Goal: Information Seeking & Learning: Check status

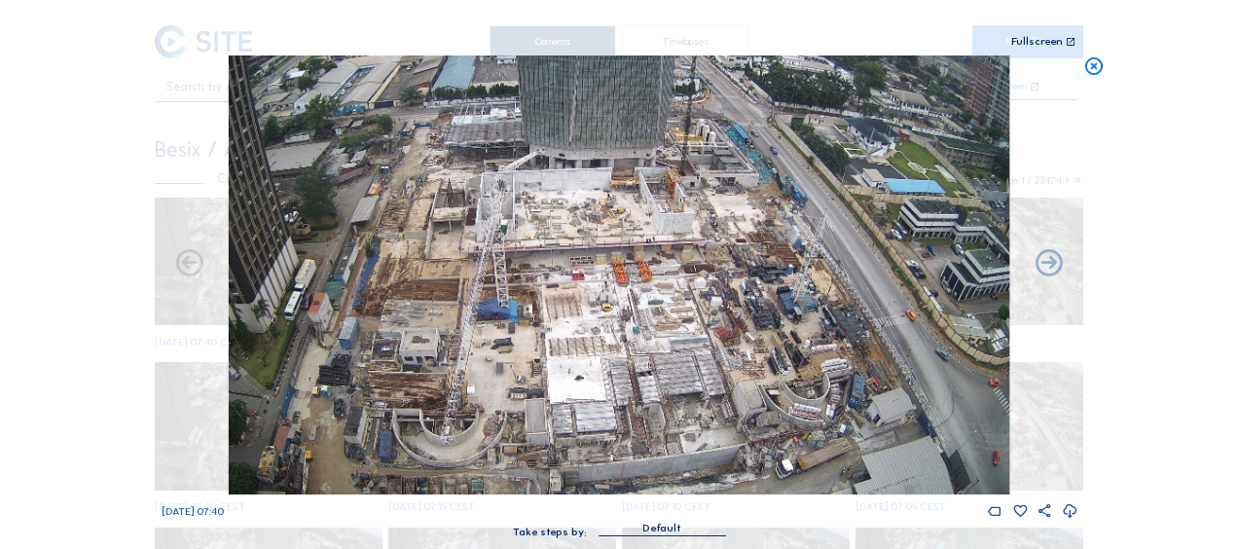
drag, startPoint x: 1096, startPoint y: 70, endPoint x: 1027, endPoint y: 65, distance: 69.3
click at [1096, 71] on icon at bounding box center [1093, 66] width 21 height 22
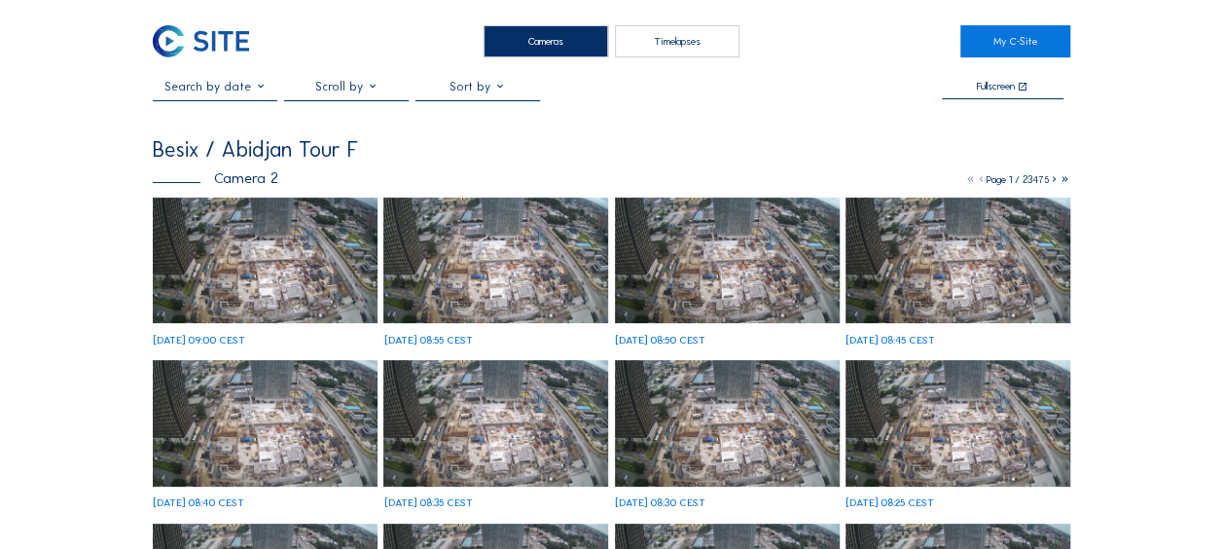
click at [288, 290] on img at bounding box center [265, 261] width 225 height 127
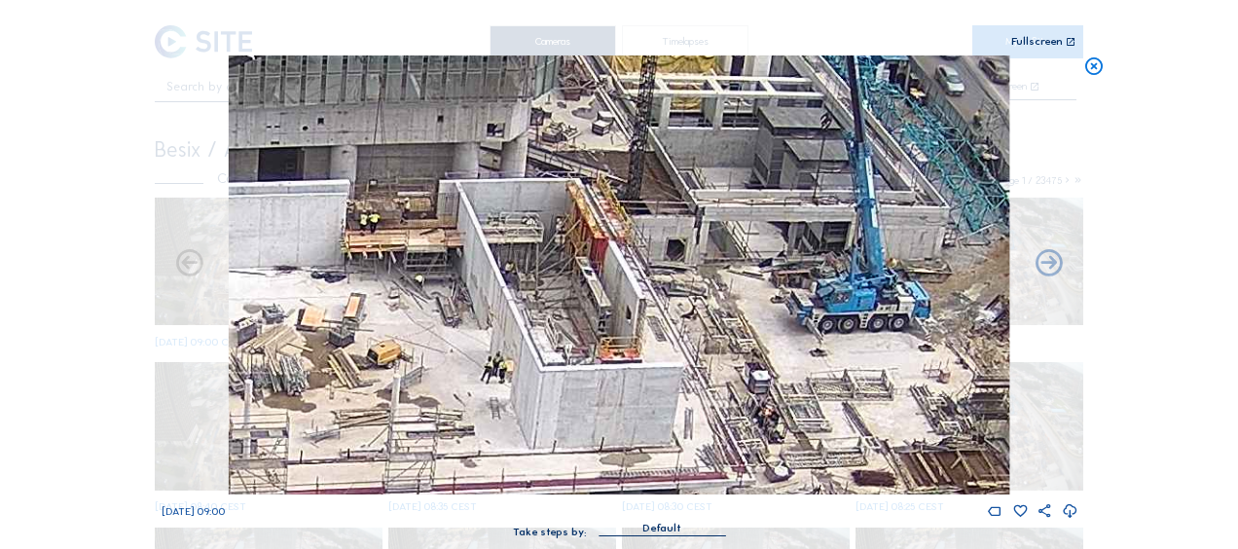
drag, startPoint x: 576, startPoint y: 181, endPoint x: 612, endPoint y: 180, distance: 36.0
click at [612, 180] on img at bounding box center [619, 274] width 781 height 439
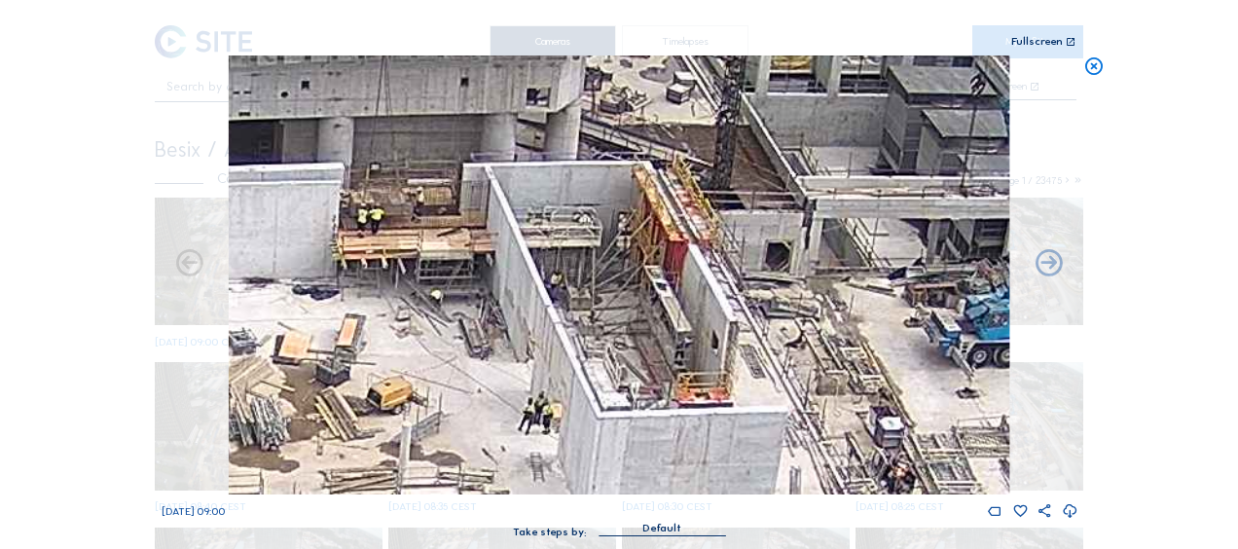
drag, startPoint x: 580, startPoint y: 171, endPoint x: 603, endPoint y: 154, distance: 28.4
click at [603, 154] on img at bounding box center [619, 274] width 781 height 439
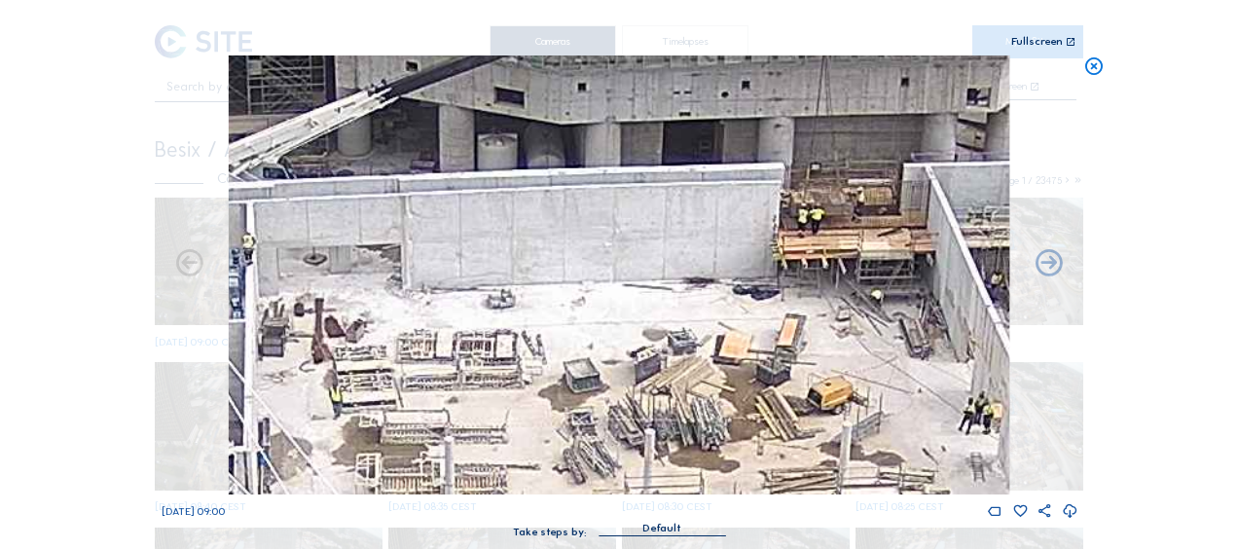
drag, startPoint x: 461, startPoint y: 255, endPoint x: 719, endPoint y: 311, distance: 264.0
click at [894, 268] on img at bounding box center [619, 274] width 781 height 439
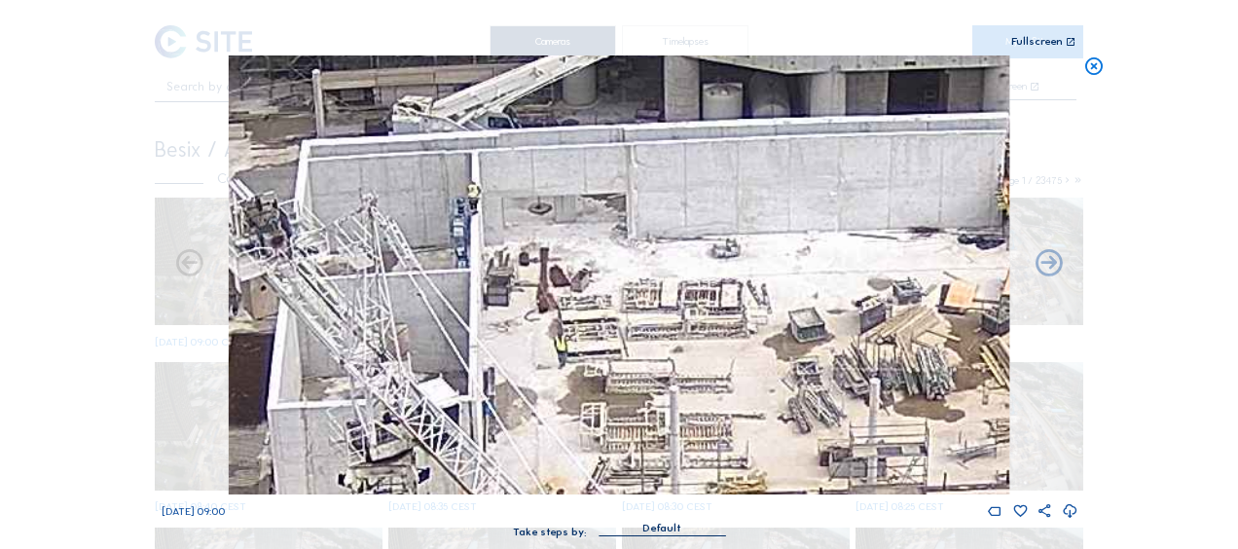
drag, startPoint x: 510, startPoint y: 315, endPoint x: 506, endPoint y: 285, distance: 30.4
click at [804, 259] on img at bounding box center [619, 274] width 781 height 439
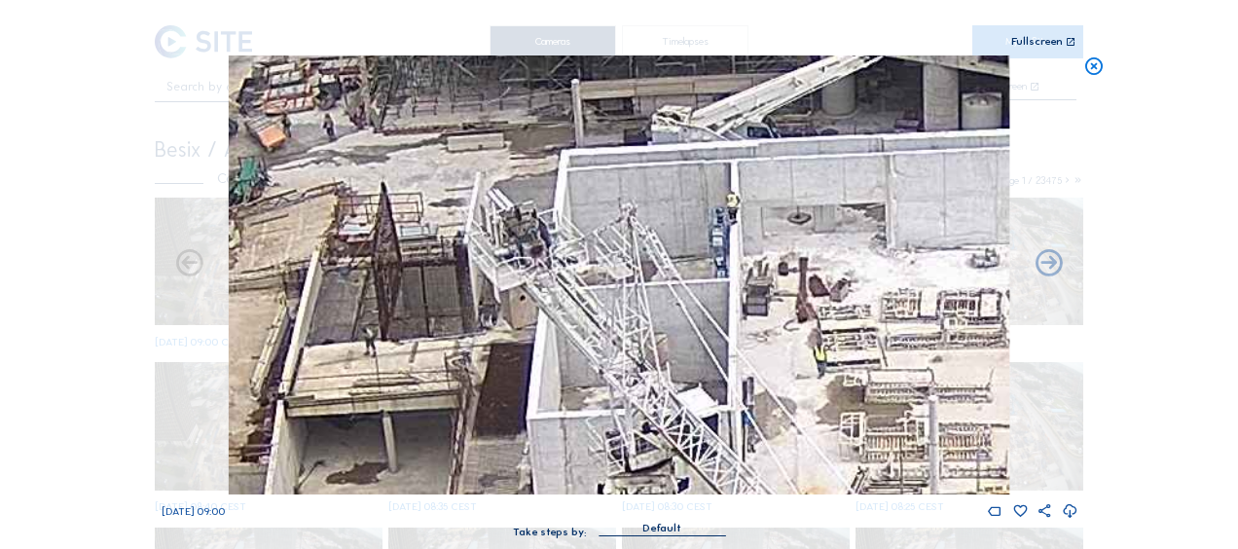
drag, startPoint x: 502, startPoint y: 271, endPoint x: 506, endPoint y: 320, distance: 49.8
click at [530, 317] on img at bounding box center [619, 274] width 781 height 439
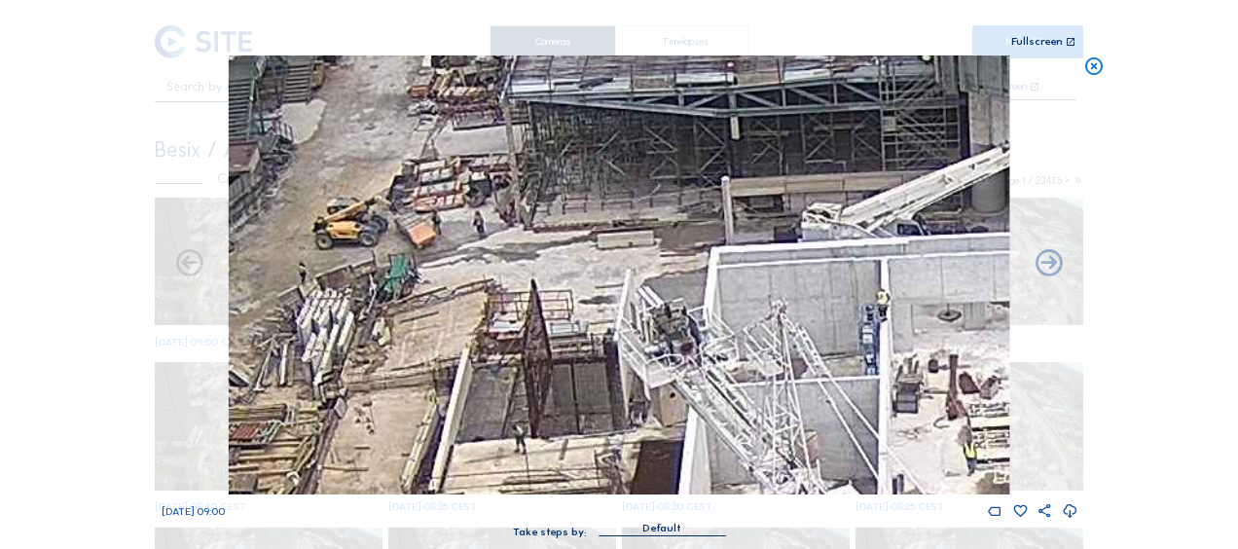
drag, startPoint x: 397, startPoint y: 222, endPoint x: 461, endPoint y: 253, distance: 71.4
click at [463, 255] on img at bounding box center [619, 274] width 781 height 439
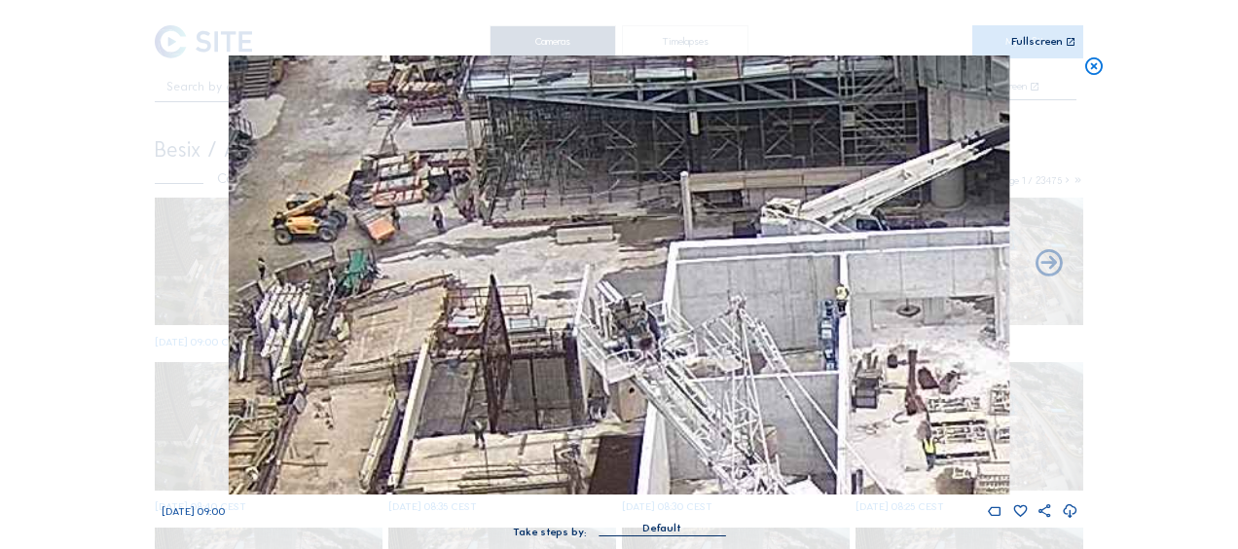
drag, startPoint x: 757, startPoint y: 293, endPoint x: 386, endPoint y: 271, distance: 371.5
click at [386, 271] on img at bounding box center [619, 274] width 781 height 439
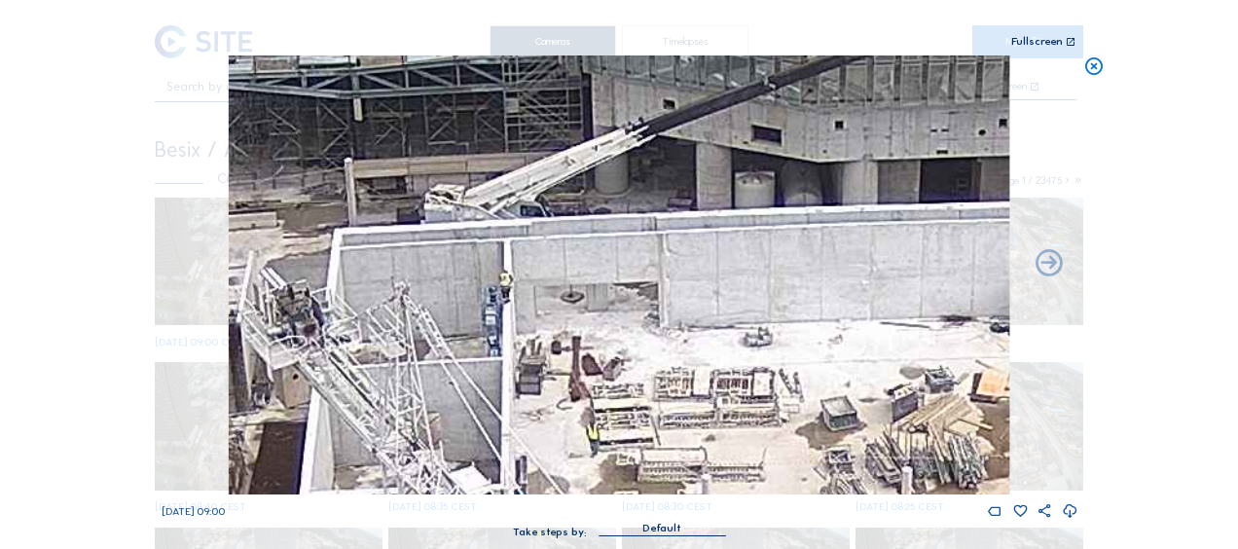
drag, startPoint x: 679, startPoint y: 269, endPoint x: 442, endPoint y: 276, distance: 237.6
click at [444, 276] on img at bounding box center [619, 274] width 781 height 439
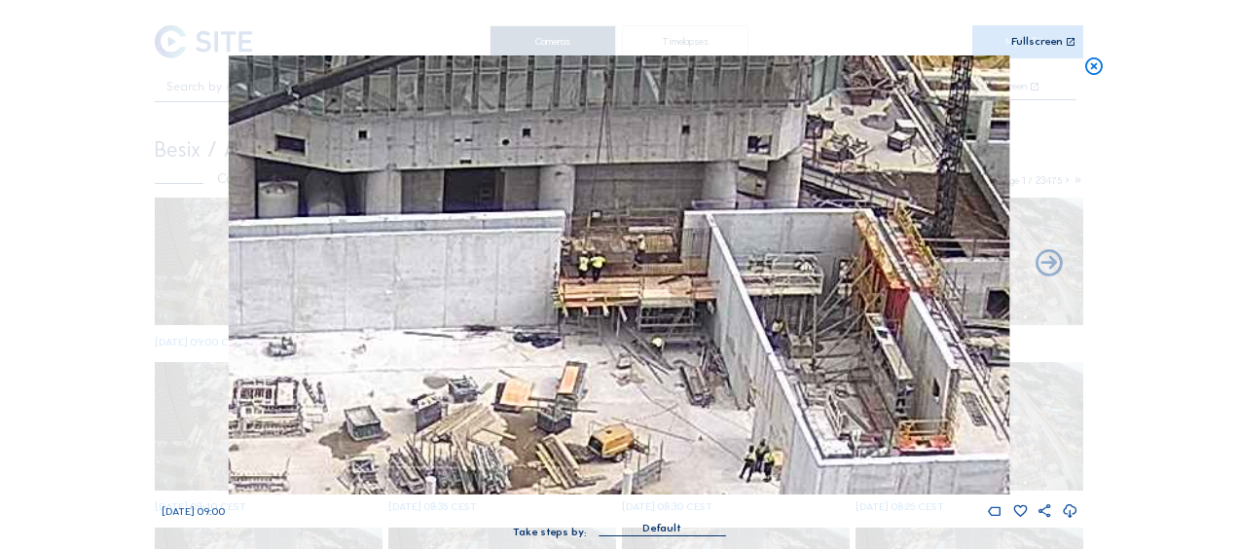
drag, startPoint x: 698, startPoint y: 308, endPoint x: 465, endPoint y: 296, distance: 232.9
click at [385, 308] on img at bounding box center [619, 274] width 781 height 439
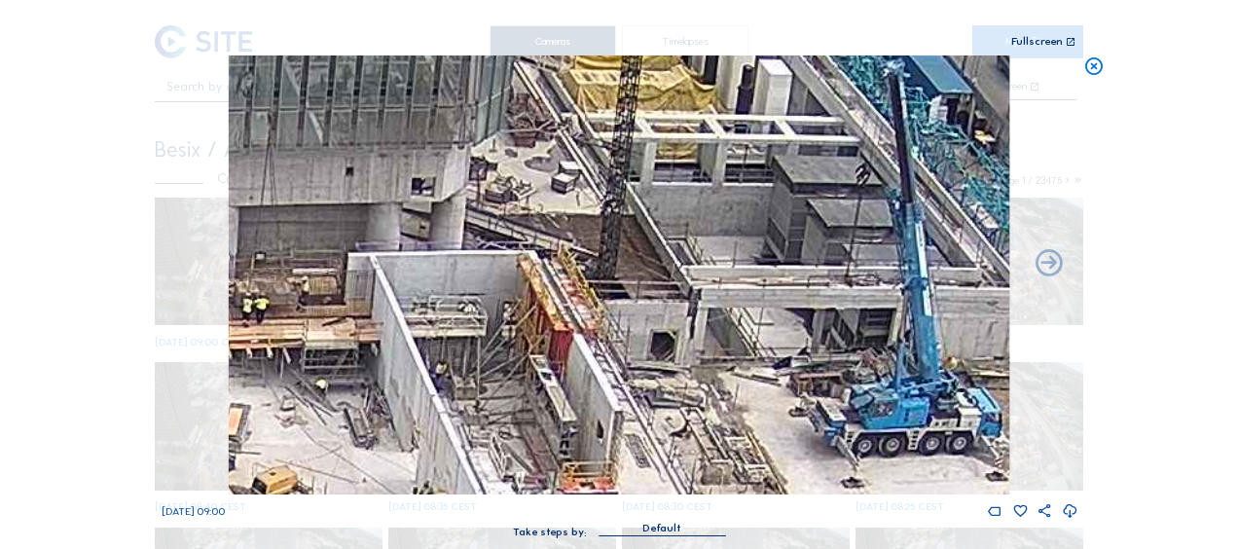
drag, startPoint x: 528, startPoint y: 294, endPoint x: 257, endPoint y: 342, distance: 274.8
click at [257, 342] on img at bounding box center [619, 274] width 781 height 439
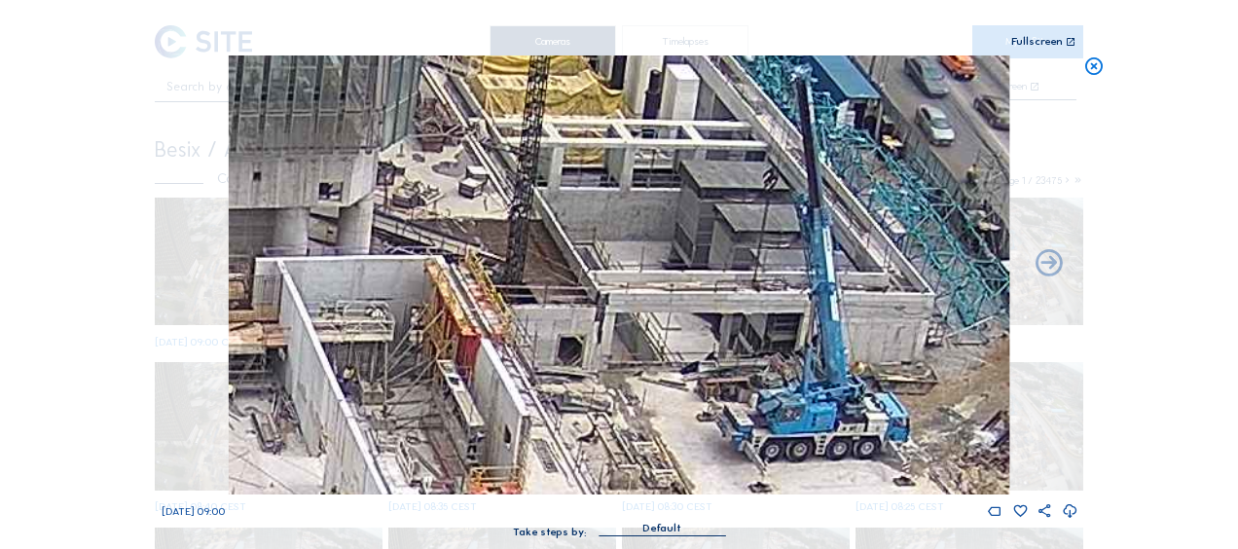
drag, startPoint x: 444, startPoint y: 332, endPoint x: 401, endPoint y: 339, distance: 43.4
click at [392, 333] on img at bounding box center [619, 274] width 781 height 439
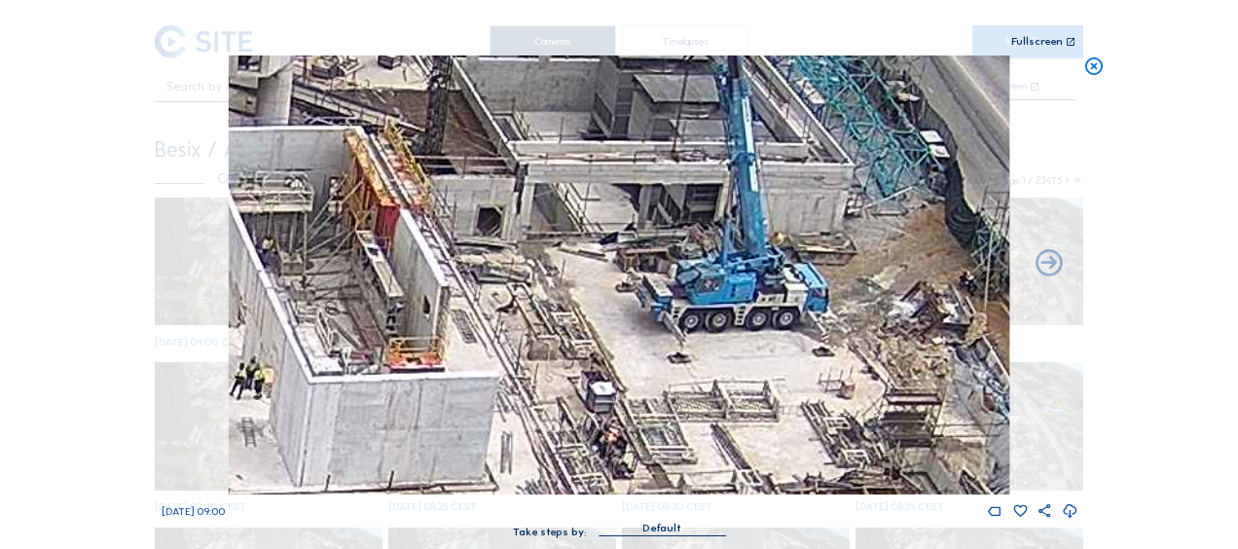
drag, startPoint x: 477, startPoint y: 304, endPoint x: 475, endPoint y: 234, distance: 70.1
click at [475, 235] on img at bounding box center [619, 274] width 781 height 439
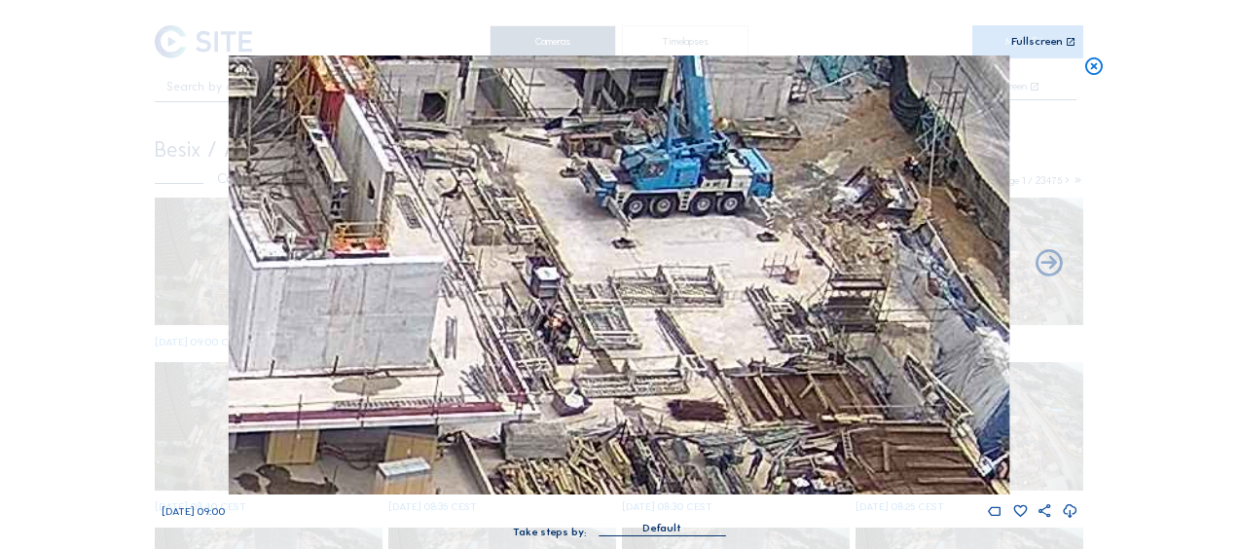
drag, startPoint x: 506, startPoint y: 267, endPoint x: 473, endPoint y: 215, distance: 61.3
click at [473, 215] on img at bounding box center [619, 274] width 781 height 439
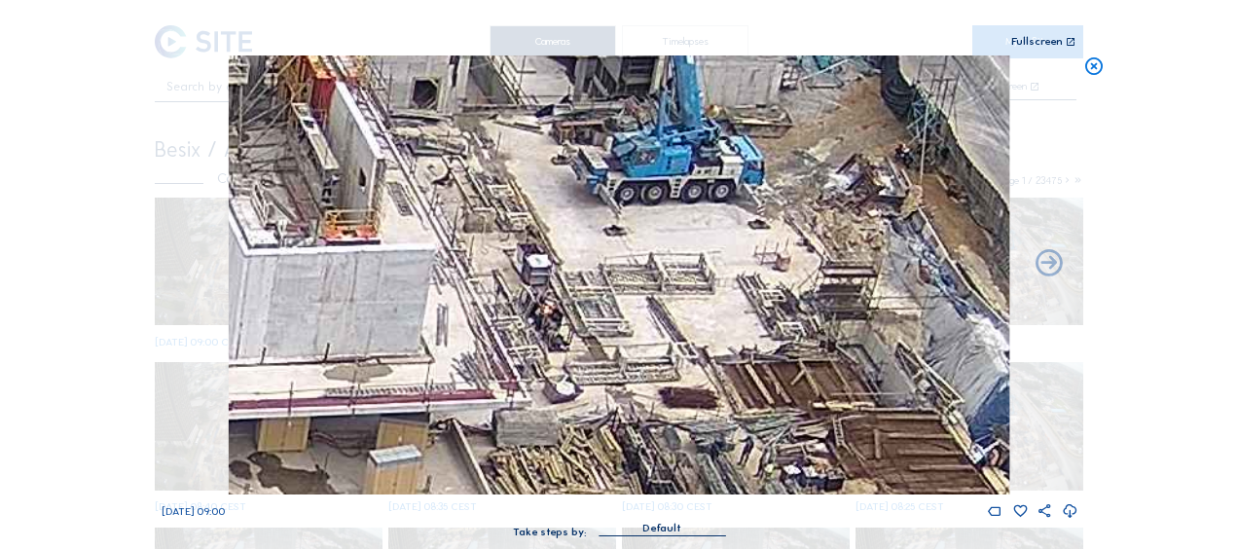
drag, startPoint x: 531, startPoint y: 278, endPoint x: 353, endPoint y: 130, distance: 231.6
click at [353, 130] on img at bounding box center [619, 274] width 781 height 439
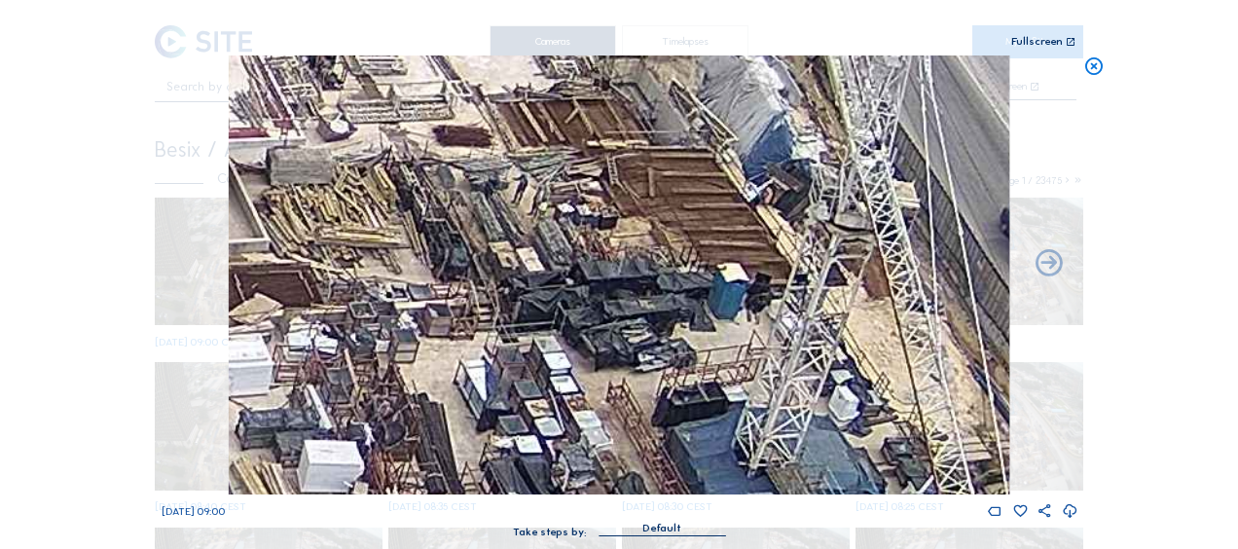
drag, startPoint x: 451, startPoint y: 163, endPoint x: 479, endPoint y: 195, distance: 42.8
click at [462, 169] on img at bounding box center [619, 274] width 781 height 439
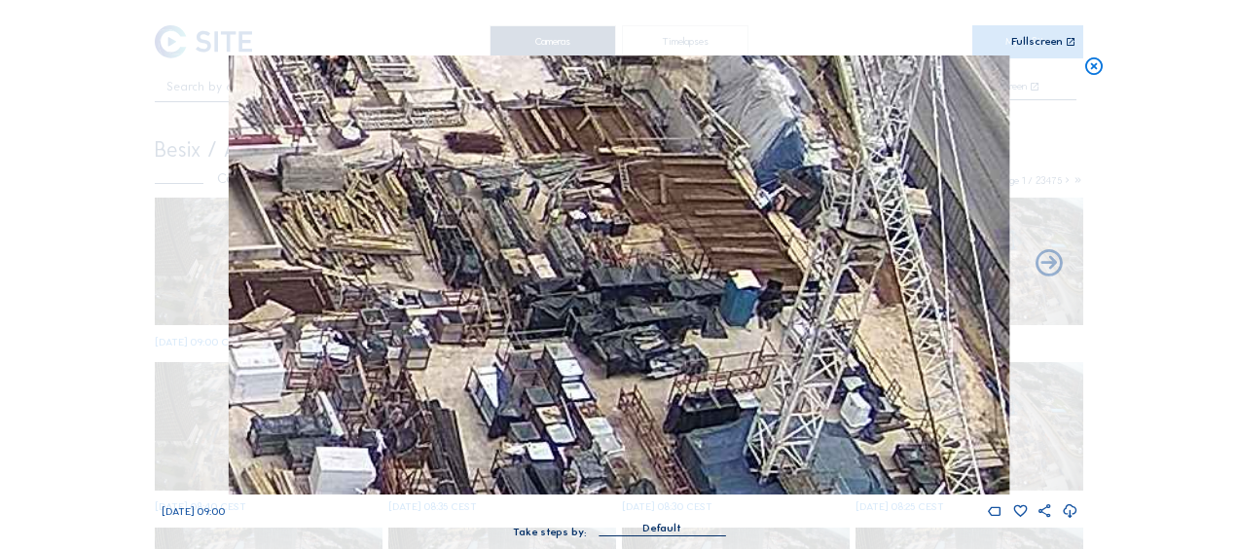
drag, startPoint x: 506, startPoint y: 306, endPoint x: 477, endPoint y: 185, distance: 124.2
click at [477, 185] on img at bounding box center [619, 274] width 781 height 439
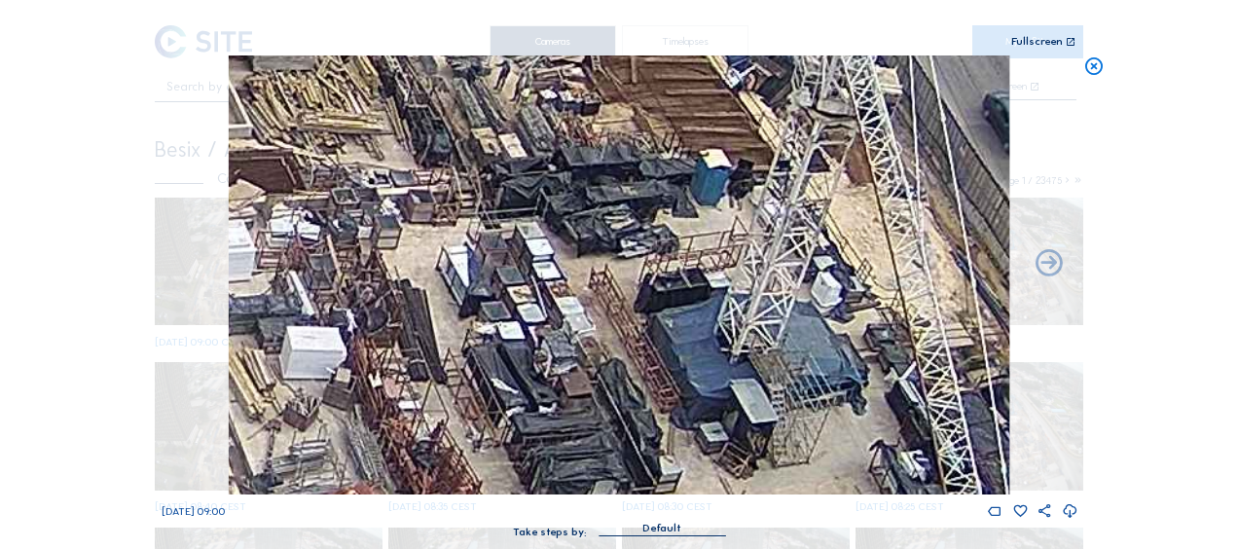
drag, startPoint x: 514, startPoint y: 253, endPoint x: 530, endPoint y: 268, distance: 21.3
click at [520, 256] on img at bounding box center [619, 274] width 781 height 439
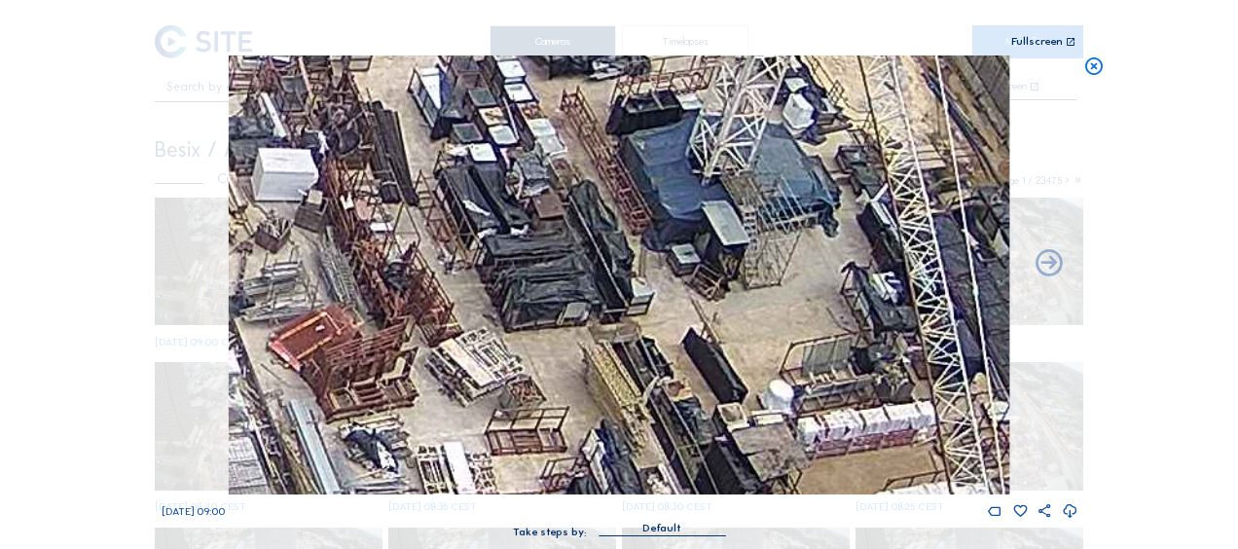
drag, startPoint x: 630, startPoint y: 333, endPoint x: 589, endPoint y: 224, distance: 116.4
click at [590, 224] on img at bounding box center [619, 274] width 781 height 439
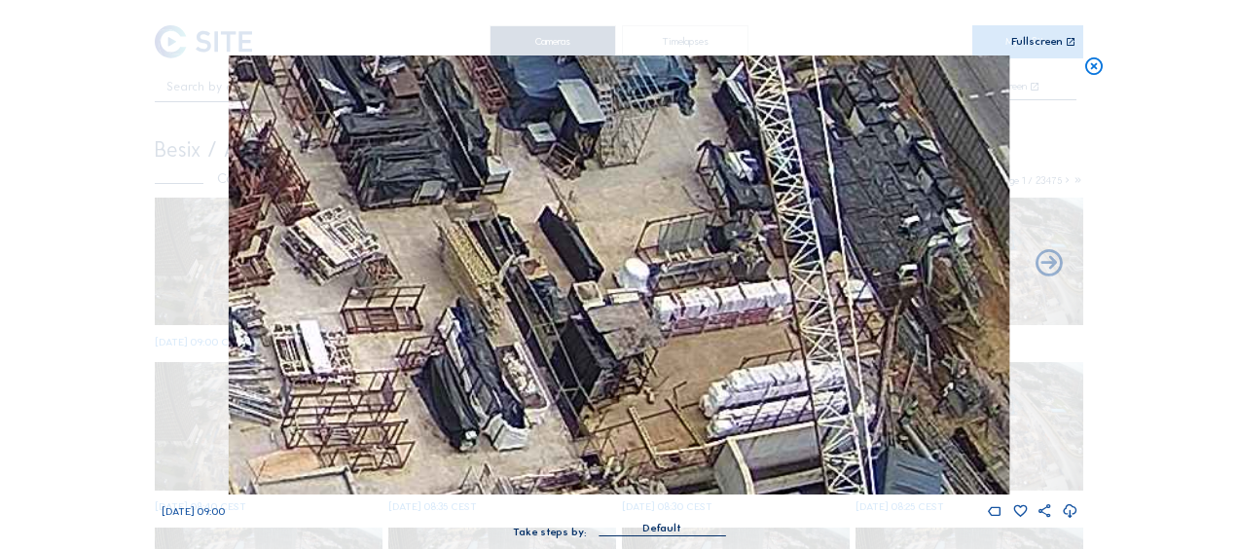
drag, startPoint x: 699, startPoint y: 297, endPoint x: 572, endPoint y: 206, distance: 155.6
click at [572, 206] on img at bounding box center [619, 274] width 781 height 439
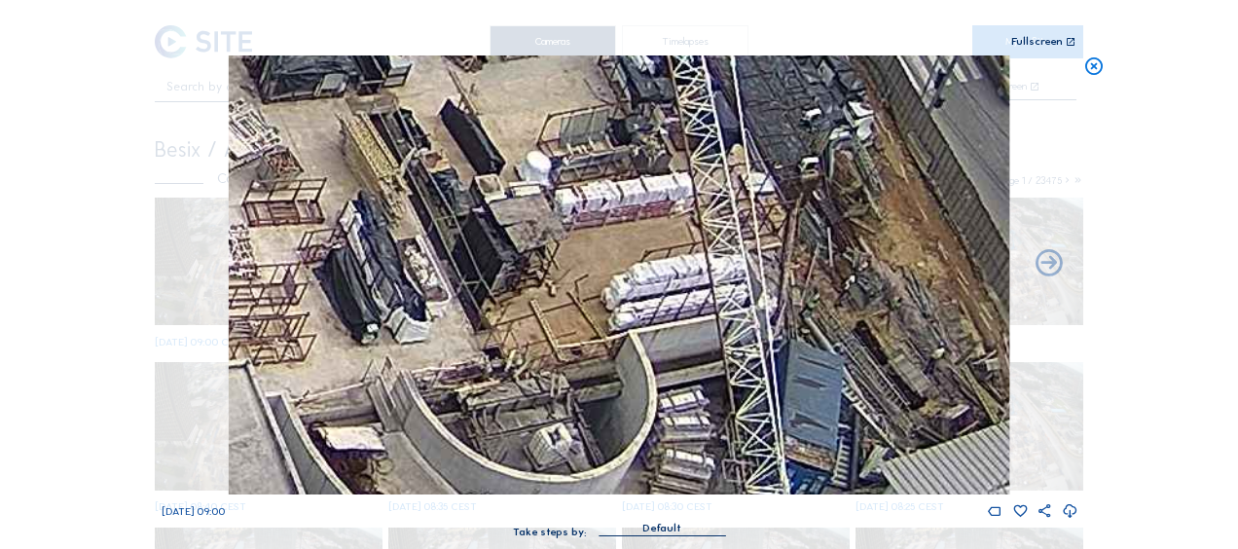
drag, startPoint x: 683, startPoint y: 289, endPoint x: 585, endPoint y: 182, distance: 145.4
click at [585, 182] on img at bounding box center [619, 274] width 781 height 439
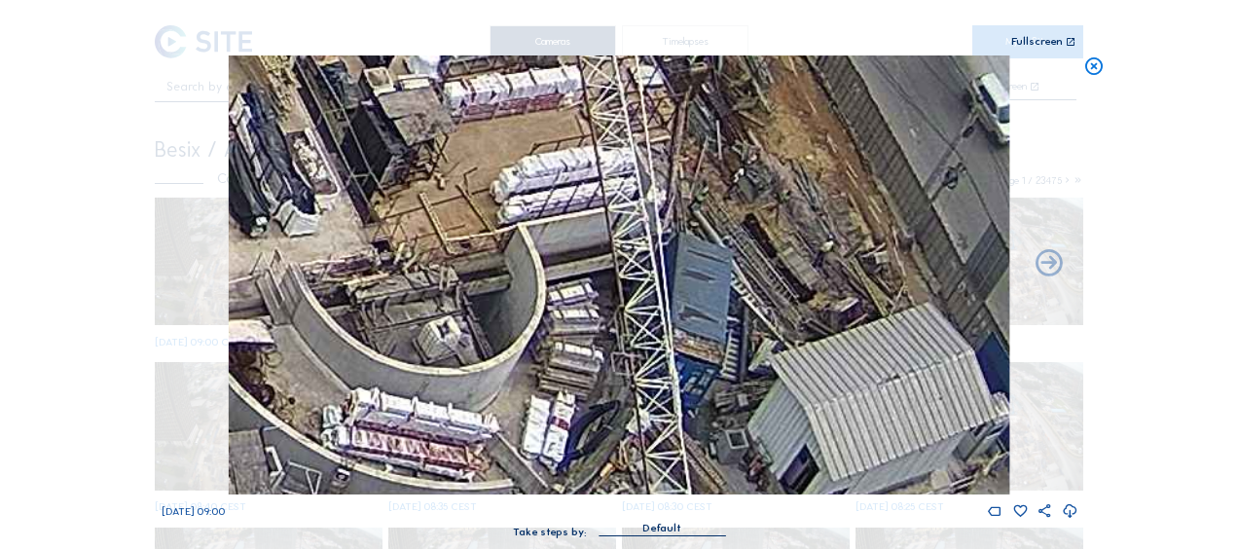
drag, startPoint x: 639, startPoint y: 294, endPoint x: 528, endPoint y: 187, distance: 154.2
click at [528, 187] on img at bounding box center [619, 274] width 781 height 439
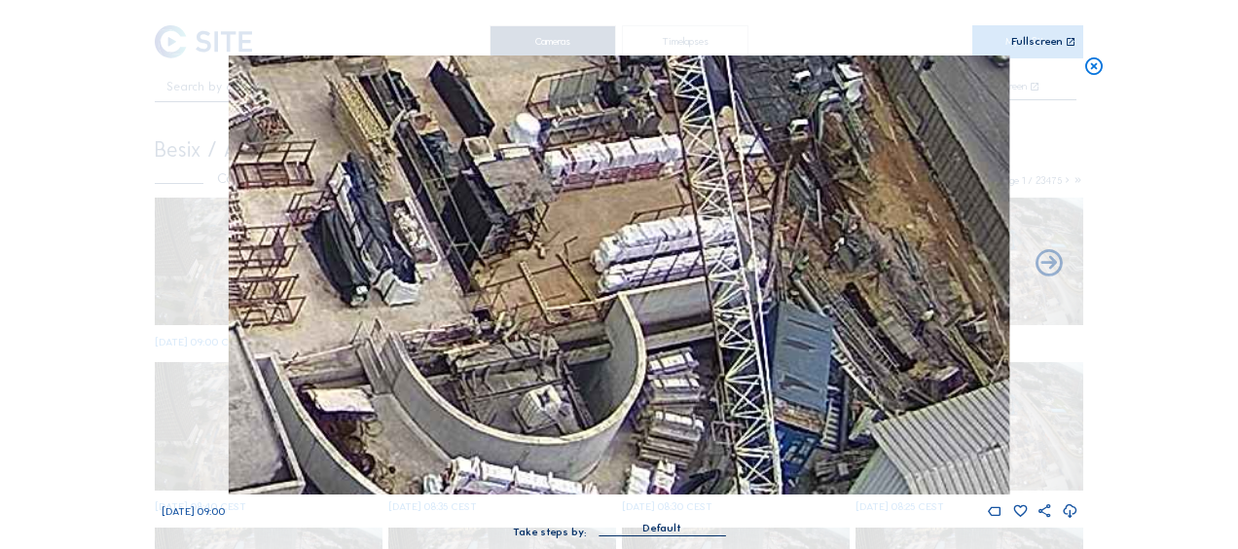
drag, startPoint x: 476, startPoint y: 181, endPoint x: 597, endPoint y: 292, distance: 164.0
click at [610, 322] on img at bounding box center [619, 274] width 781 height 439
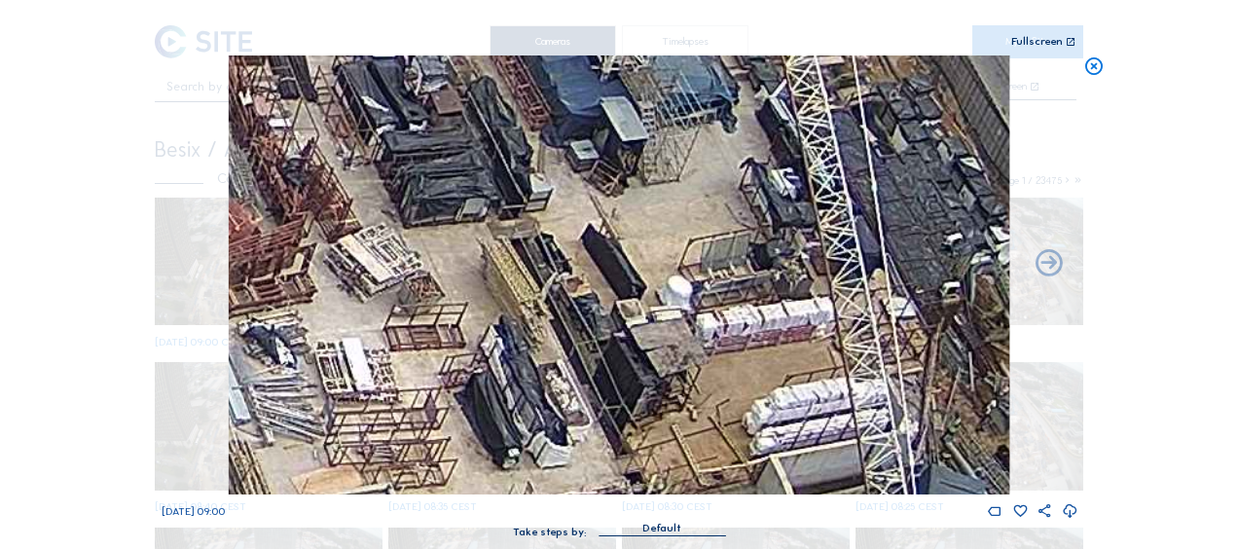
drag, startPoint x: 495, startPoint y: 188, endPoint x: 646, endPoint y: 301, distance: 188.4
click at [693, 372] on img at bounding box center [619, 274] width 781 height 439
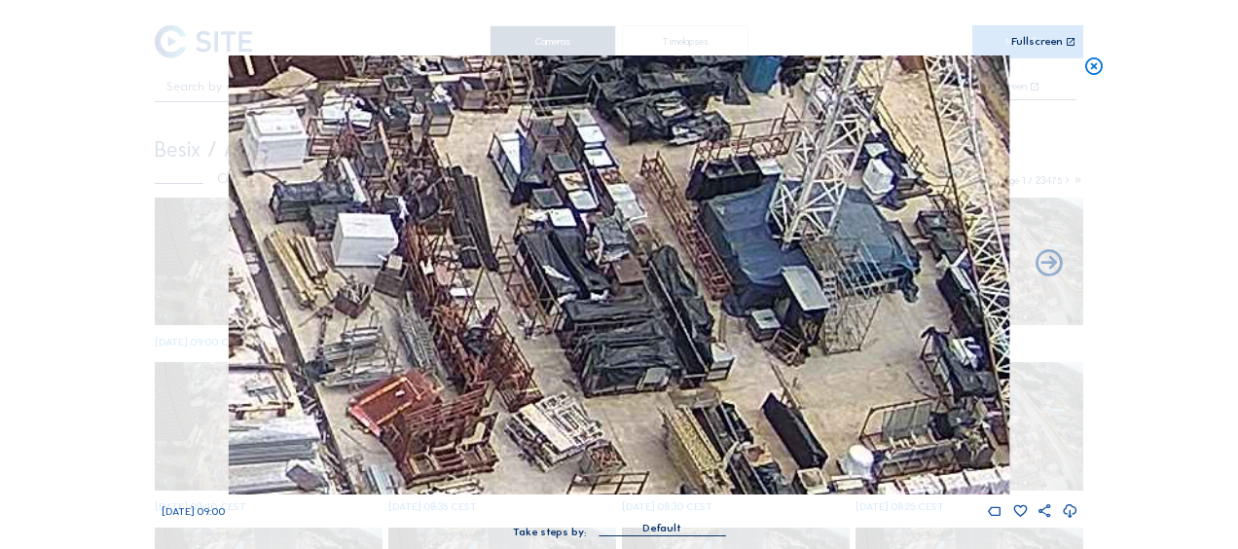
drag, startPoint x: 554, startPoint y: 206, endPoint x: 707, endPoint y: 352, distance: 211.4
click at [730, 393] on img at bounding box center [619, 274] width 781 height 439
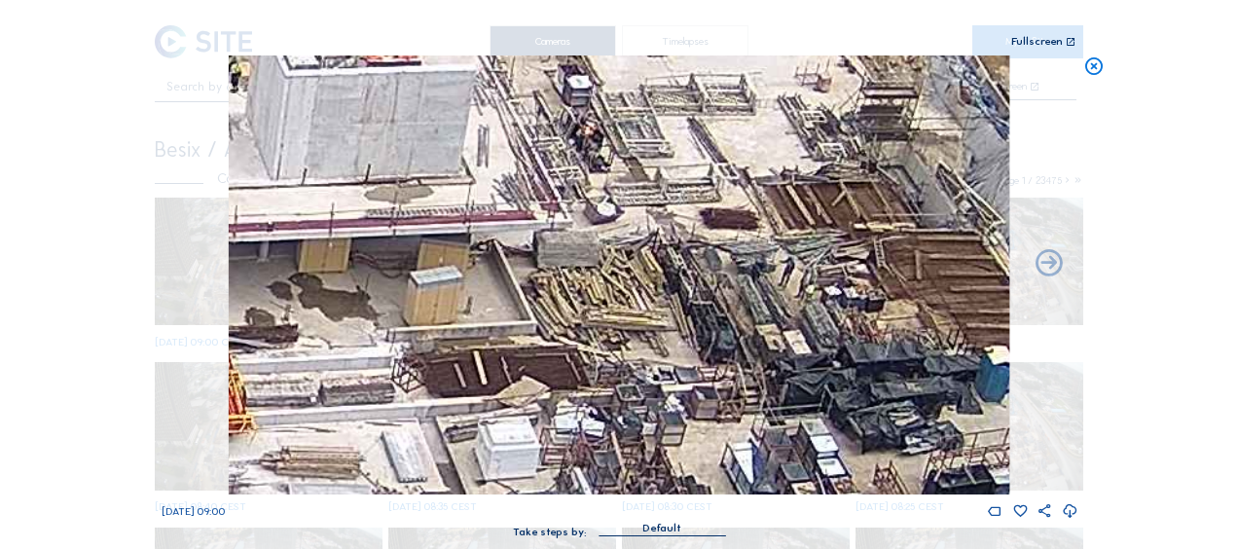
drag, startPoint x: 577, startPoint y: 197, endPoint x: 735, endPoint y: 395, distance: 253.6
click at [735, 395] on img at bounding box center [619, 274] width 781 height 439
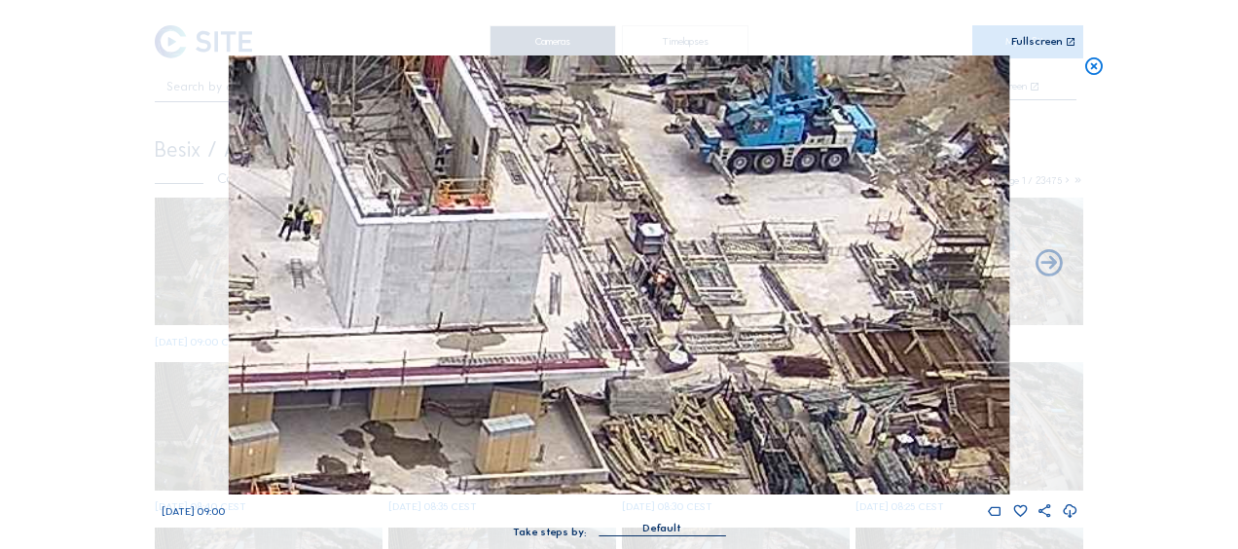
drag, startPoint x: 613, startPoint y: 255, endPoint x: 685, endPoint y: 407, distance: 168.1
click at [685, 407] on img at bounding box center [619, 274] width 781 height 439
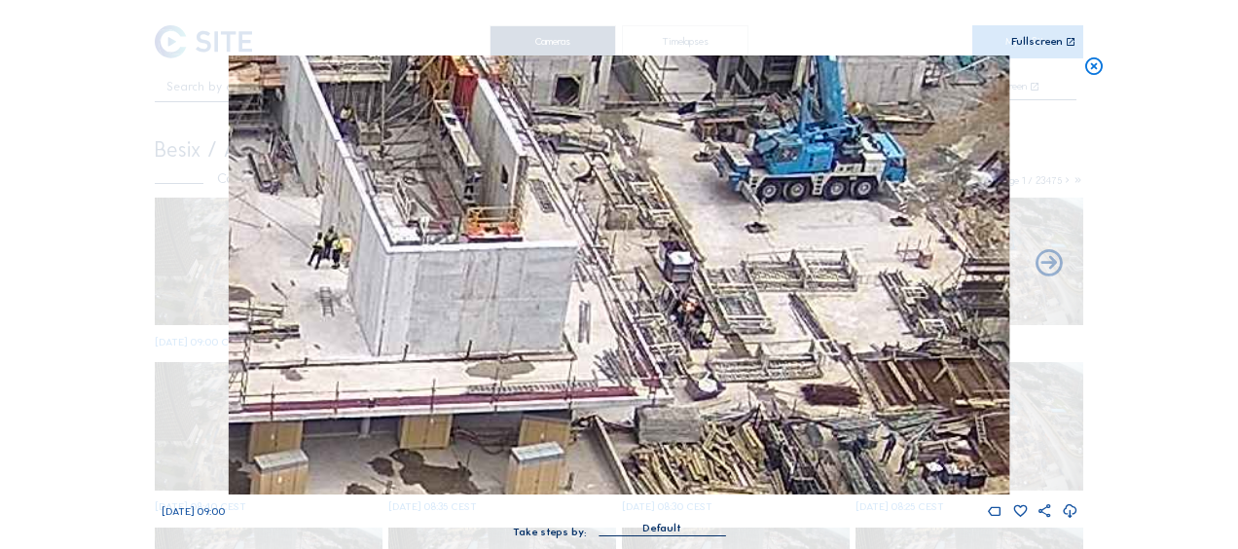
drag, startPoint x: 600, startPoint y: 279, endPoint x: 706, endPoint y: 499, distance: 244.2
click at [706, 499] on div "Sa 27 Sep 2025 09:00" at bounding box center [620, 287] width 916 height 464
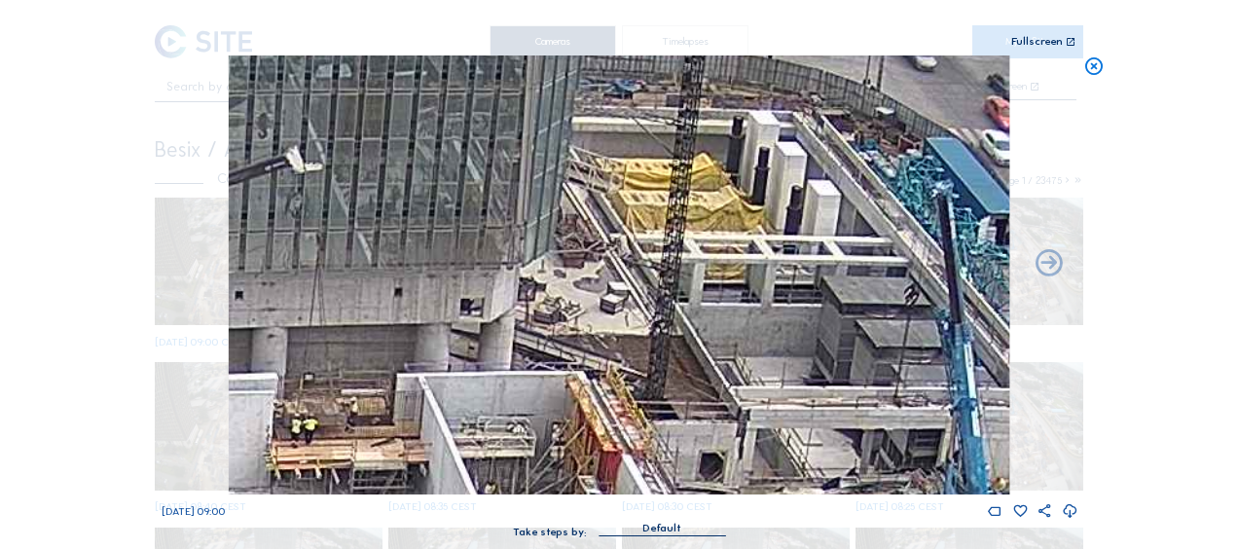
drag, startPoint x: 672, startPoint y: 234, endPoint x: 731, endPoint y: 407, distance: 183.1
click at [731, 407] on img at bounding box center [619, 274] width 781 height 439
